Goal: Check status: Check status

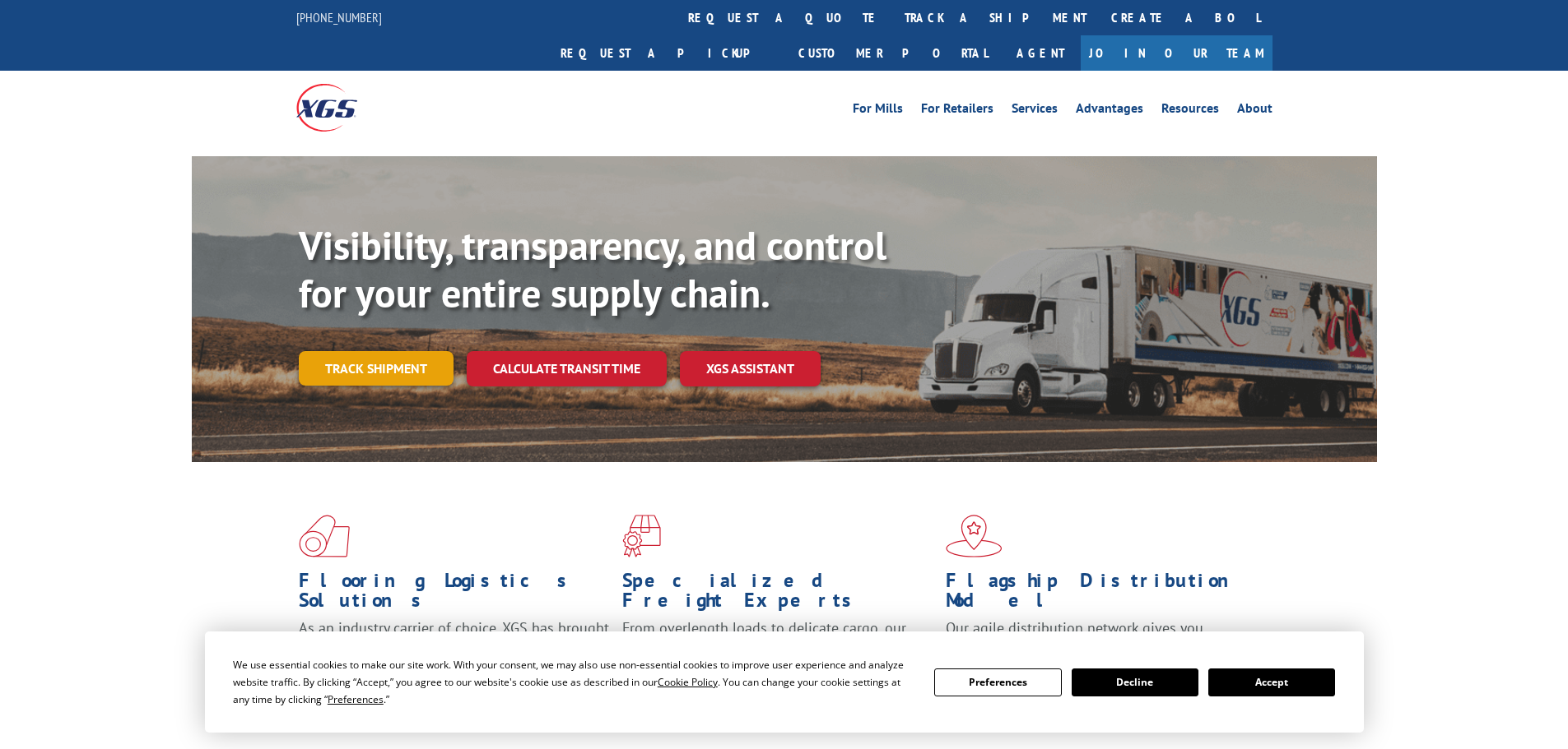
click at [413, 352] on link "Track shipment" at bounding box center [376, 369] width 155 height 35
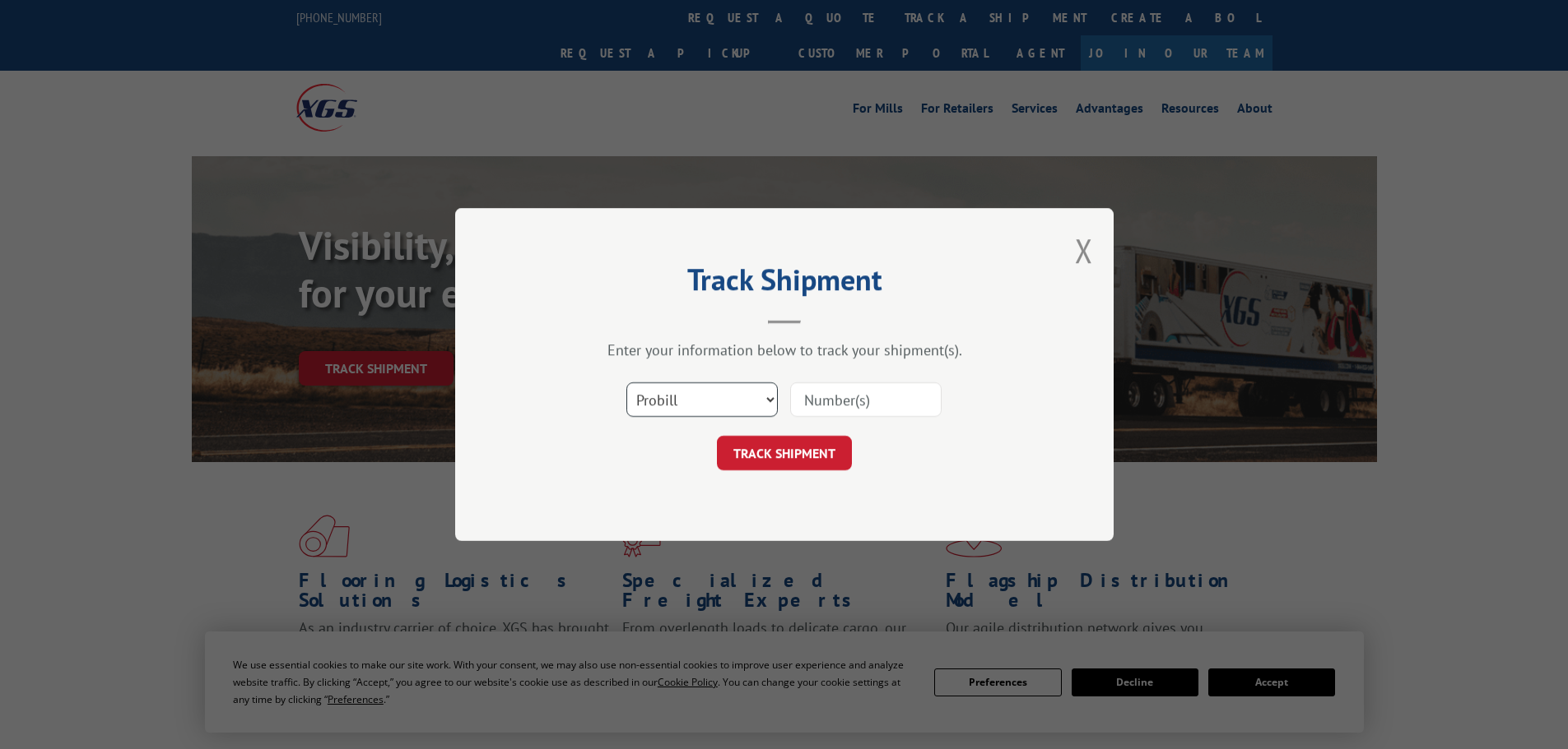
click at [749, 403] on select "Select category... Probill BOL PO" at bounding box center [702, 399] width 151 height 35
click at [627, 382] on select "Select category... Probill BOL PO" at bounding box center [702, 399] width 151 height 35
click at [854, 404] on input at bounding box center [865, 399] width 151 height 35
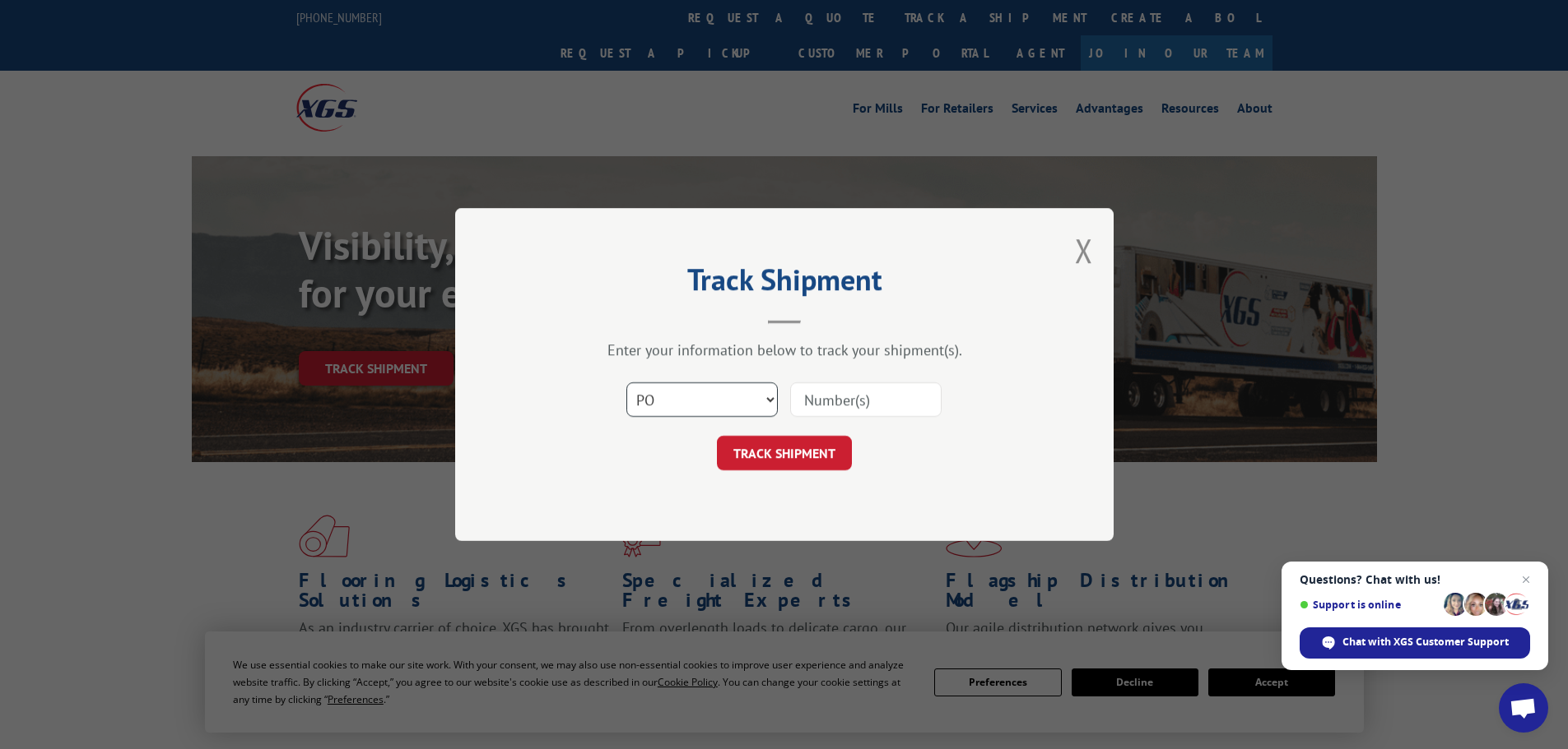
drag, startPoint x: 711, startPoint y: 404, endPoint x: 711, endPoint y: 415, distance: 11.0
click at [711, 405] on select "Select category... Probill BOL PO" at bounding box center [702, 399] width 151 height 35
select select "bol"
click at [627, 382] on select "Select category... Probill BOL PO" at bounding box center [702, 399] width 151 height 35
click at [897, 395] on input at bounding box center [865, 399] width 151 height 35
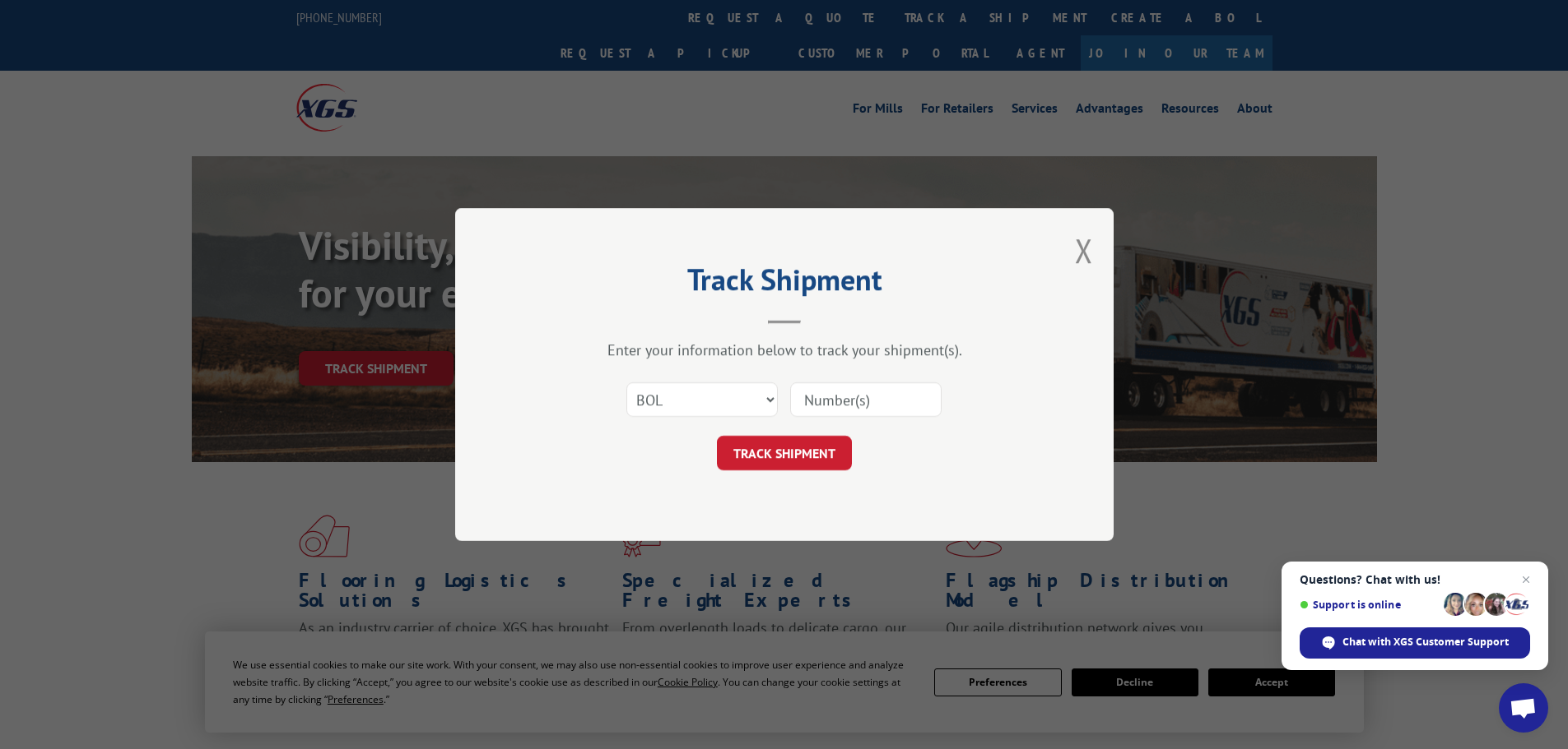
paste input "5543627"
type input "5543627"
click at [815, 455] on button "TRACK SHIPMENT" at bounding box center [784, 453] width 135 height 35
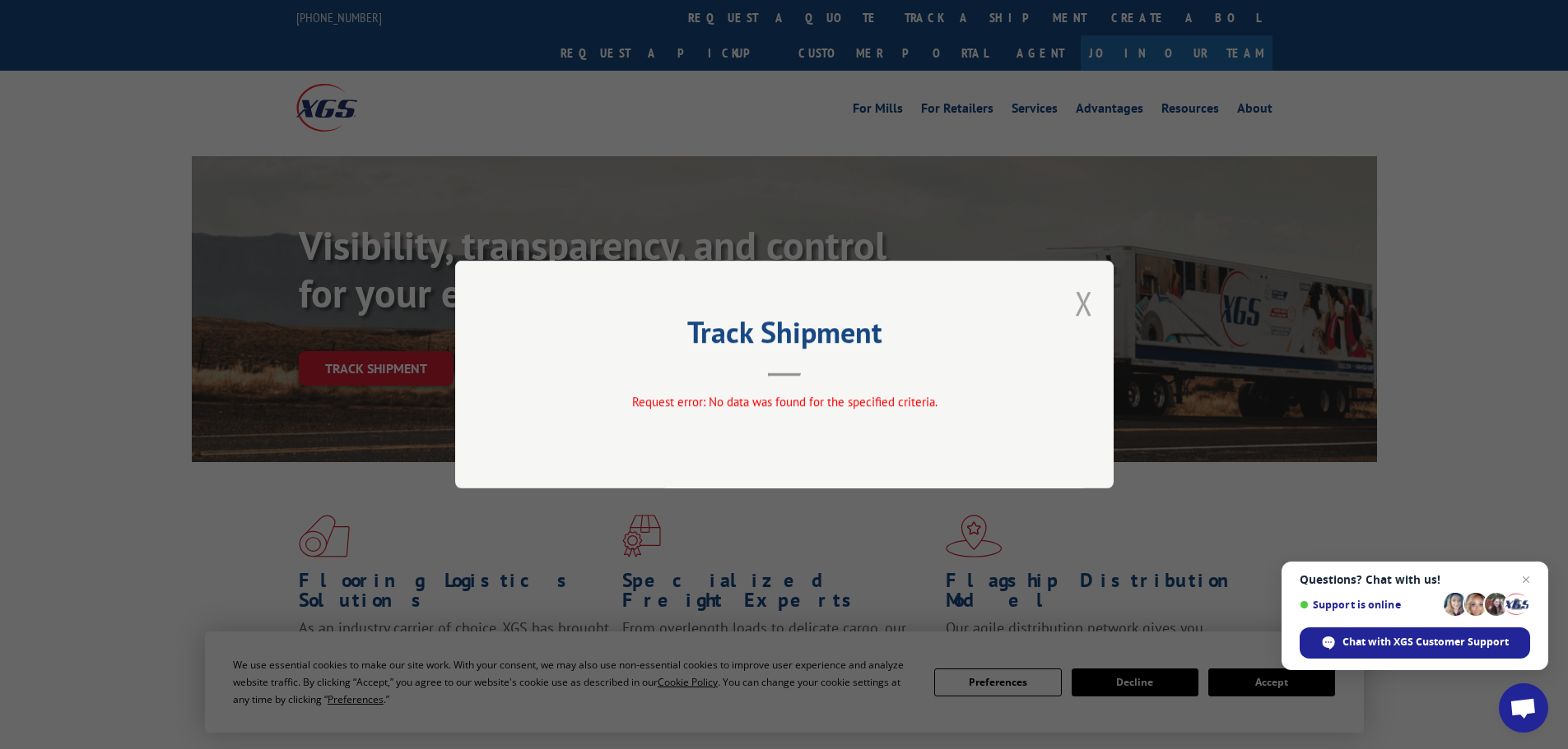
click at [1084, 311] on button "Close modal" at bounding box center [1084, 303] width 18 height 43
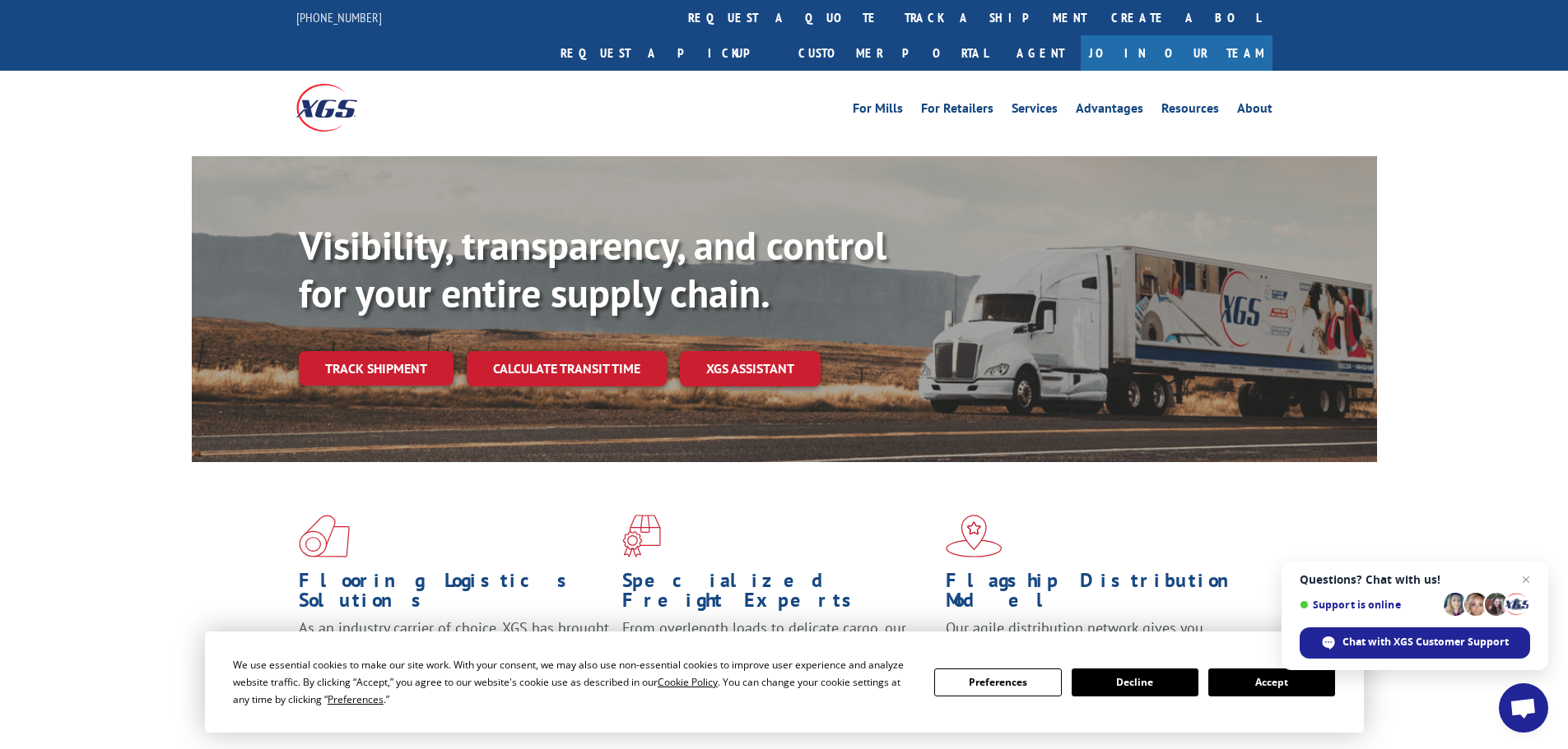
drag, startPoint x: 408, startPoint y: 330, endPoint x: 722, endPoint y: 332, distance: 314.0
click at [408, 352] on link "Track shipment" at bounding box center [376, 369] width 155 height 35
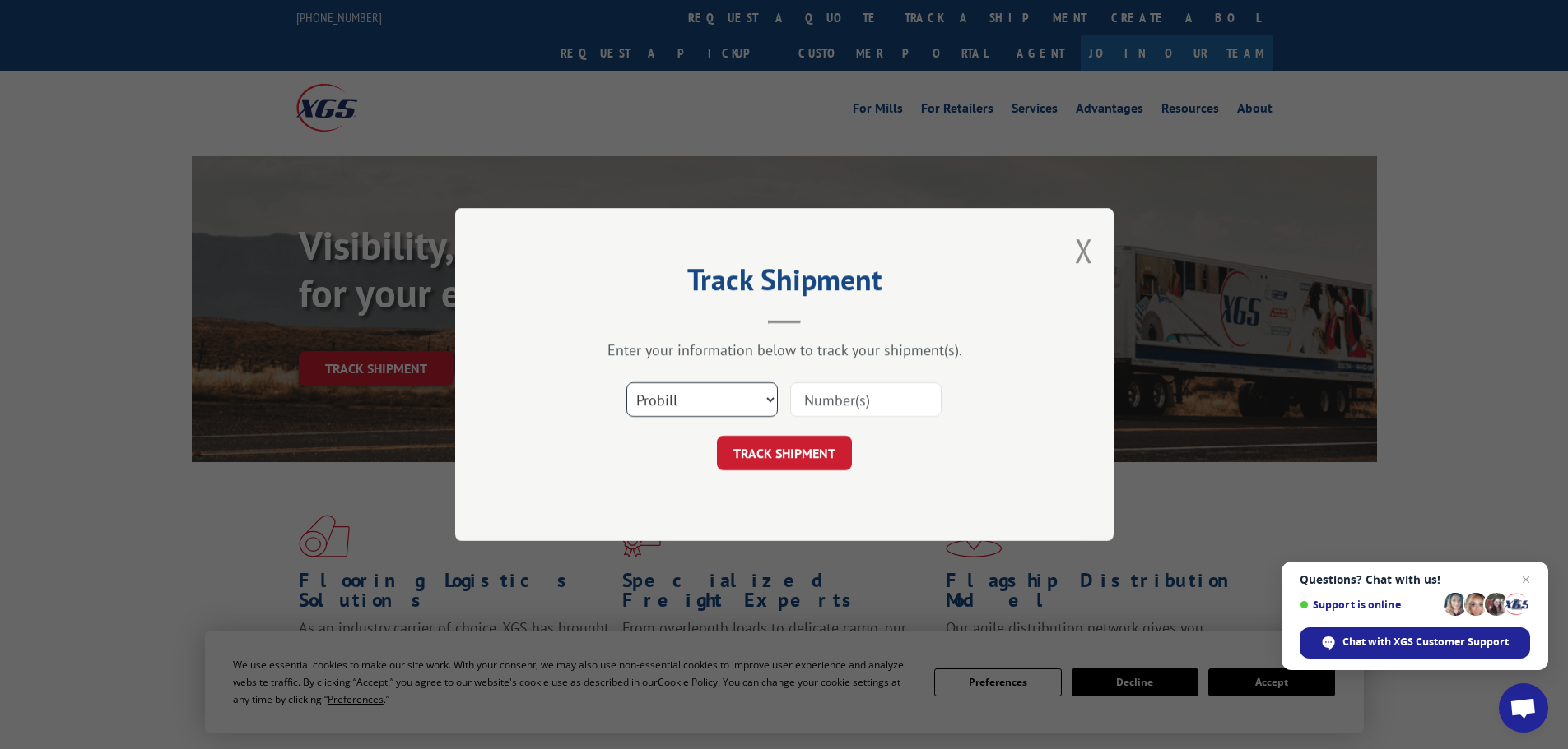
drag, startPoint x: 717, startPoint y: 398, endPoint x: 717, endPoint y: 416, distance: 18.0
click at [717, 399] on select "Select category... Probill BOL PO" at bounding box center [702, 399] width 151 height 35
